Goal: Book appointment/travel/reservation

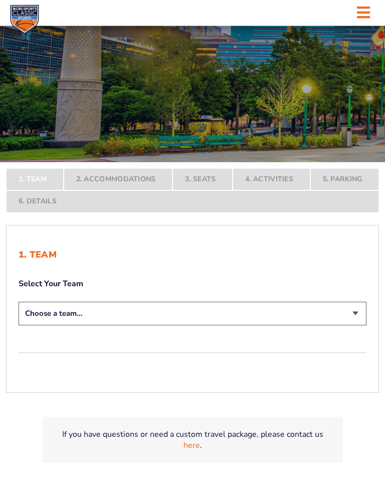
scroll to position [105, 0]
click at [351, 318] on select "Choose a team... [US_STATE] Wildcats [US_STATE] State Buckeyes [US_STATE] Tar H…" at bounding box center [193, 314] width 348 height 24
select select "12956"
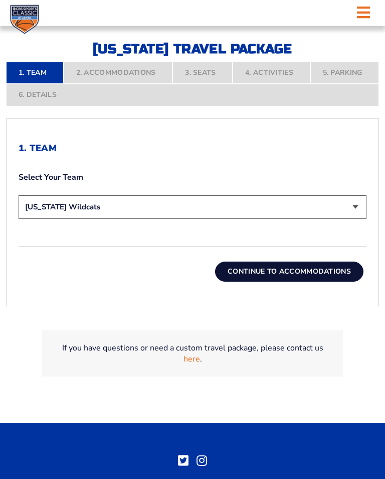
scroll to position [260, 0]
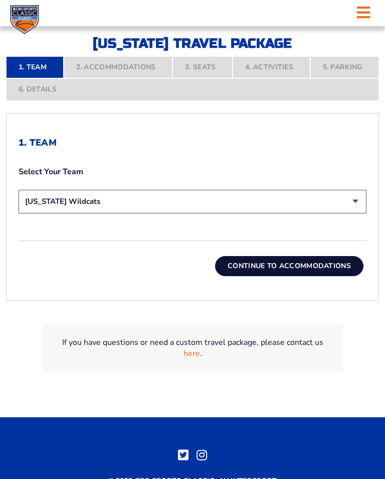
click at [295, 271] on button "Continue To Accommodations" at bounding box center [289, 266] width 149 height 20
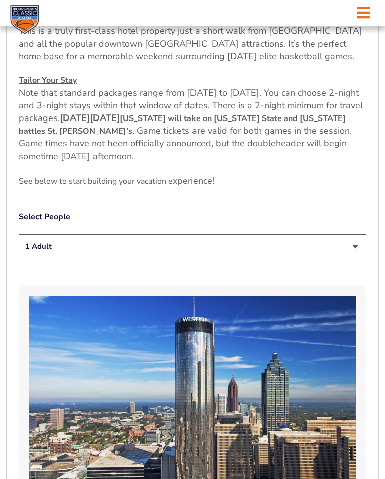
scroll to position [461, 0]
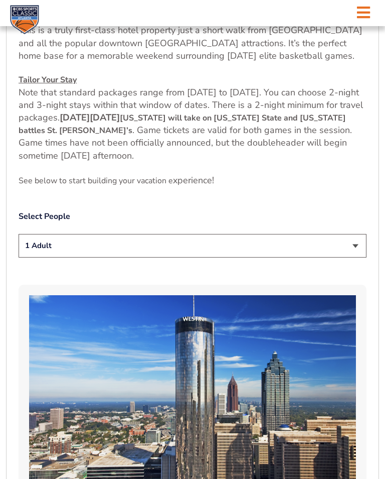
click at [354, 249] on select "1 Adult 2 Adults 3 Adults 4 Adults 2 Adults + 1 Child 2 Adults + 2 Children 2 A…" at bounding box center [193, 246] width 348 height 24
select select "2 Adults"
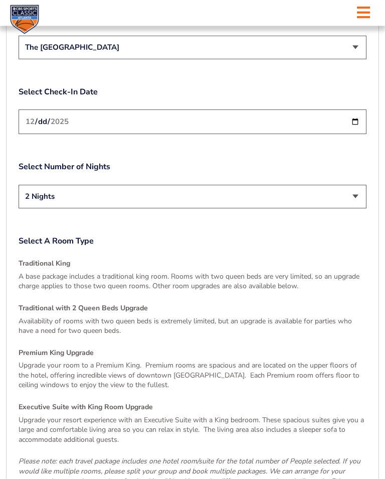
scroll to position [1246, 0]
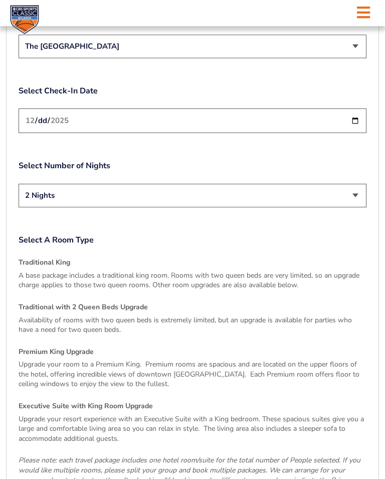
click at [354, 196] on select "2 Nights 3 Nights" at bounding box center [193, 196] width 348 height 24
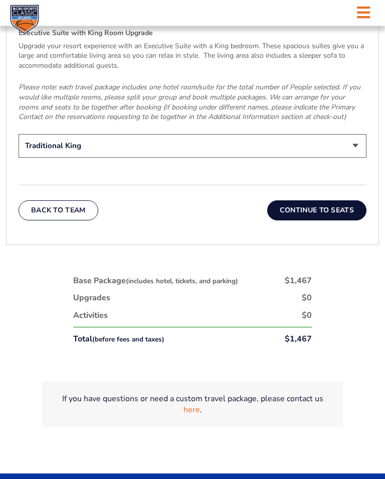
scroll to position [1610, 0]
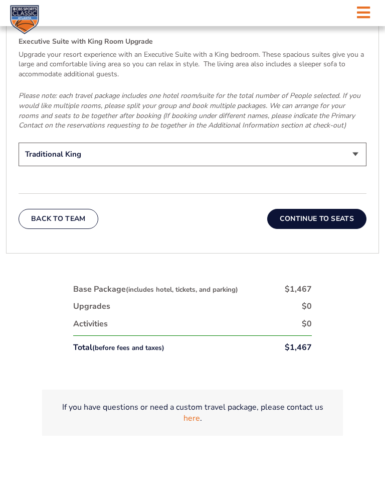
click at [318, 209] on button "Continue To Seats" at bounding box center [317, 219] width 99 height 20
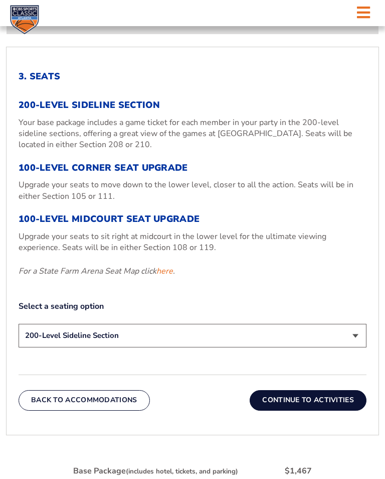
scroll to position [335, 0]
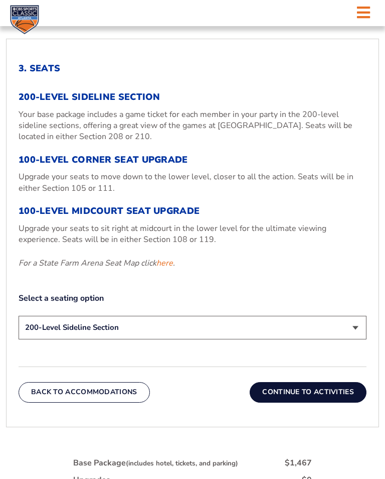
click at [353, 335] on select "200-Level Sideline Section 100-Level Corner Seat Upgrade (+$120 per person) 100…" at bounding box center [193, 328] width 348 height 24
select select "100-Level Corner Seat Upgrade"
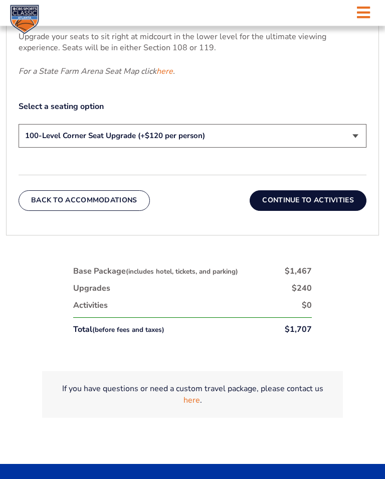
scroll to position [519, 0]
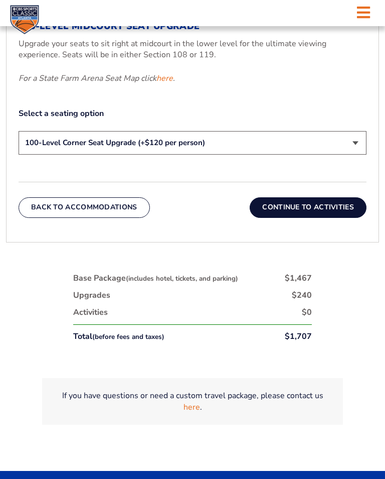
click at [318, 211] on button "Continue To Activities" at bounding box center [308, 207] width 117 height 20
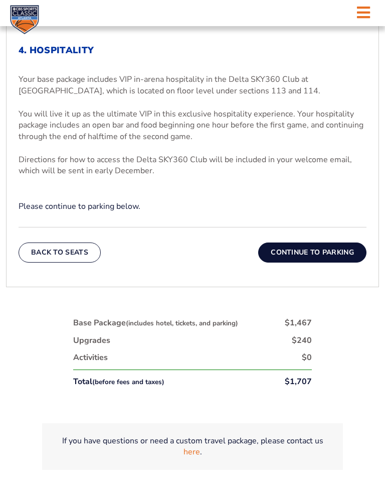
scroll to position [354, 0]
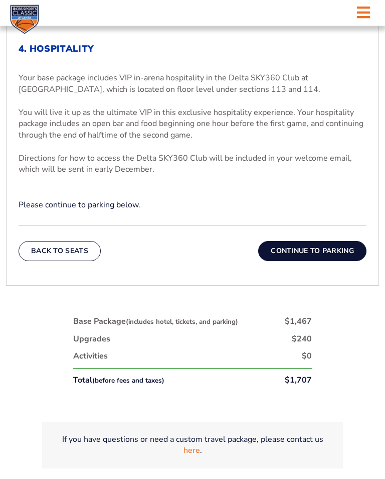
click at [307, 256] on button "Continue To Parking" at bounding box center [312, 251] width 108 height 20
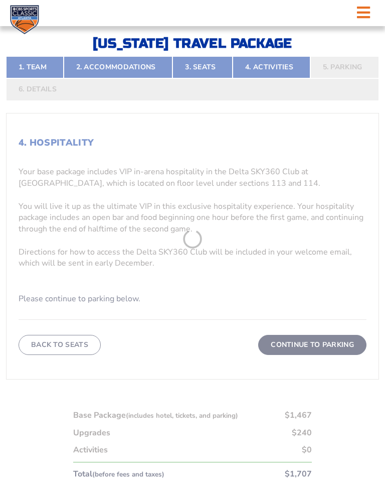
scroll to position [222, 0]
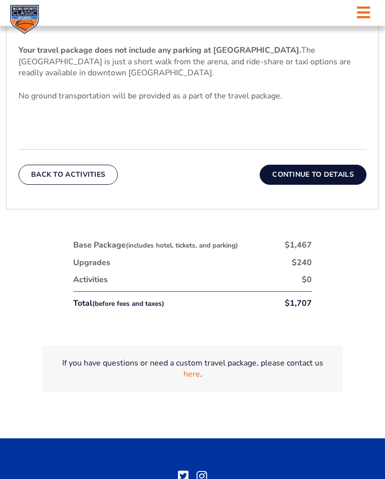
click at [305, 176] on button "Continue To Details" at bounding box center [313, 175] width 107 height 20
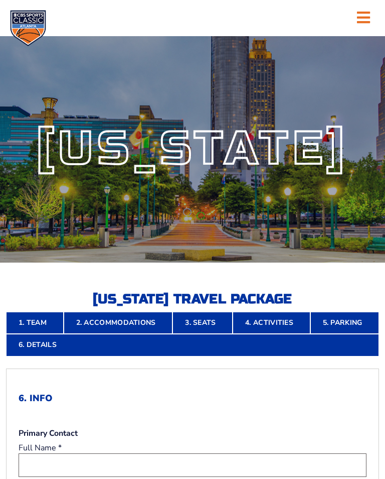
scroll to position [0, 0]
